Goal: Check status

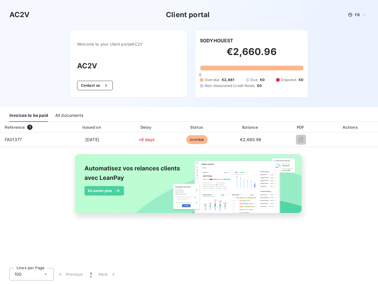
click at [358, 15] on span "FR" at bounding box center [357, 14] width 5 height 5
click at [94, 85] on button "Contact us" at bounding box center [95, 85] width 36 height 9
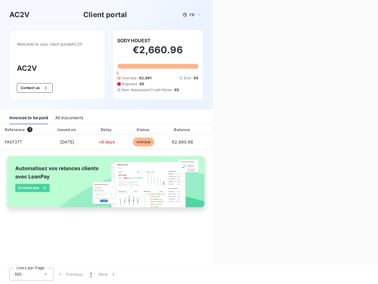
click at [217, 40] on div "Contact us Fill out the form below, and a member of our team will get back to y…" at bounding box center [296, 142] width 166 height 284
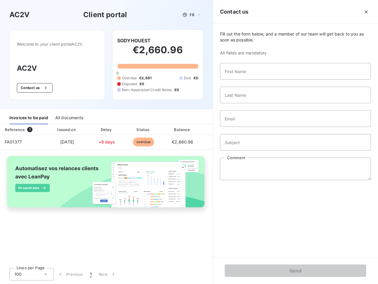
click at [29, 116] on div "Invoices to be paid" at bounding box center [28, 118] width 39 height 12
click at [69, 116] on div "All documents" at bounding box center [69, 118] width 28 height 12
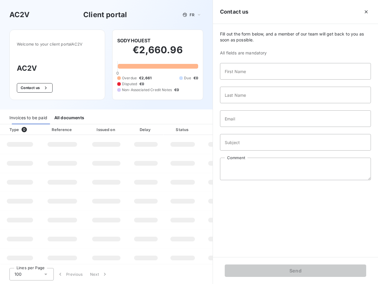
click at [31, 127] on div "Type 0" at bounding box center [22, 130] width 33 height 6
click at [92, 127] on div "Issued on" at bounding box center [106, 130] width 41 height 6
click at [147, 127] on div "Delay" at bounding box center [146, 130] width 34 height 6
click at [197, 127] on div at bounding box center [198, 130] width 6 height 6
click at [251, 127] on div "Fill out the form below, and a member of our team will get back to you as soon …" at bounding box center [295, 140] width 165 height 233
